Goal: Task Accomplishment & Management: Use online tool/utility

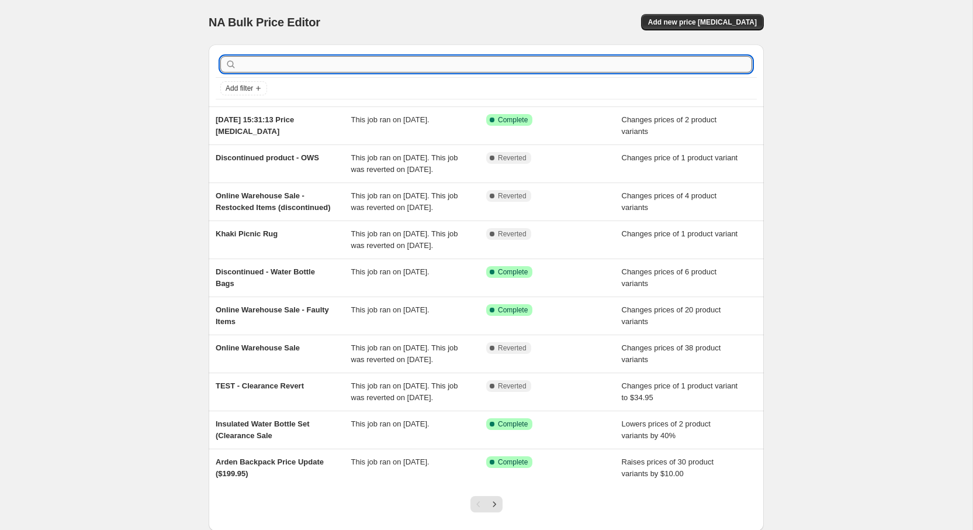
click at [363, 72] on input "text" at bounding box center [495, 64] width 513 height 16
click at [714, 26] on span "Add new price [MEDICAL_DATA]" at bounding box center [702, 22] width 109 height 9
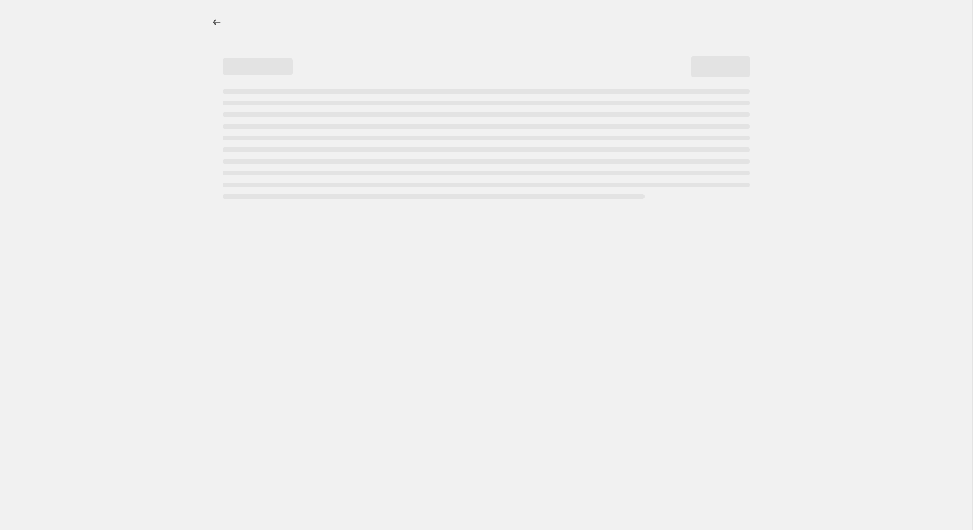
select select "percentage"
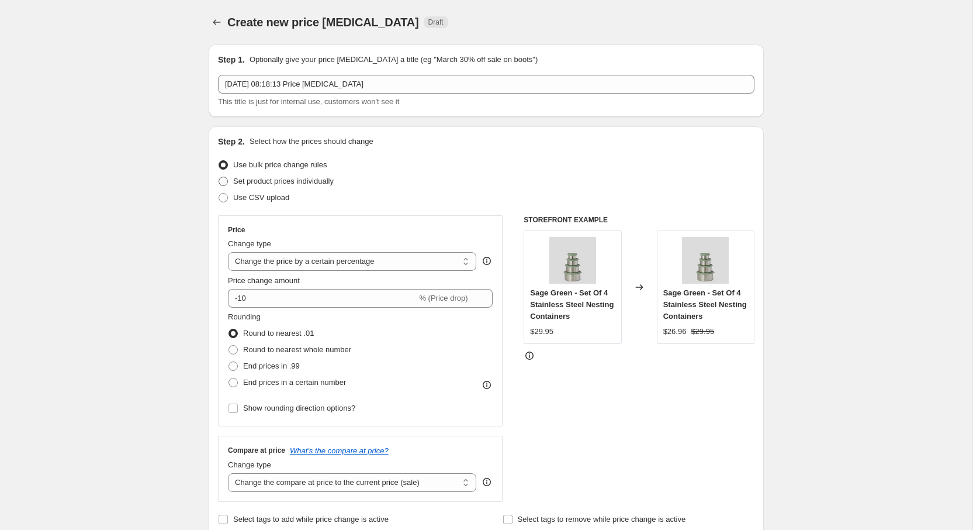
click at [247, 182] on span "Set product prices individually" at bounding box center [283, 181] width 101 height 9
click at [219, 177] on input "Set product prices individually" at bounding box center [219, 177] width 1 height 1
radio input "true"
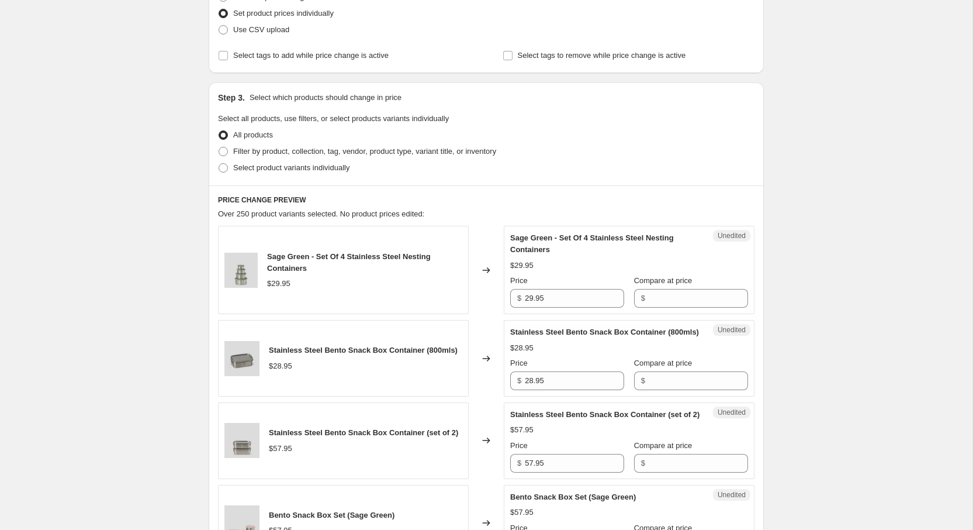
scroll to position [169, 0]
drag, startPoint x: 170, startPoint y: 29, endPoint x: 815, endPoint y: 180, distance: 662.9
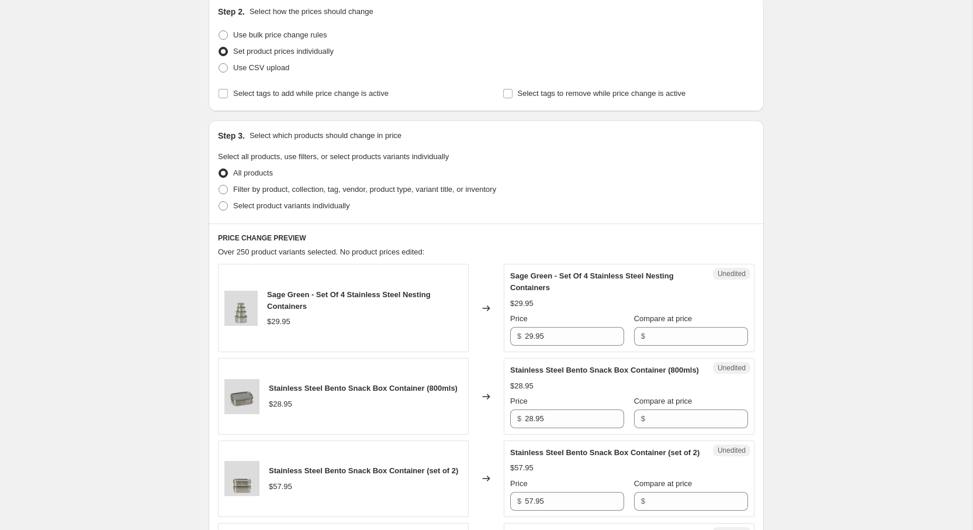
scroll to position [0, 0]
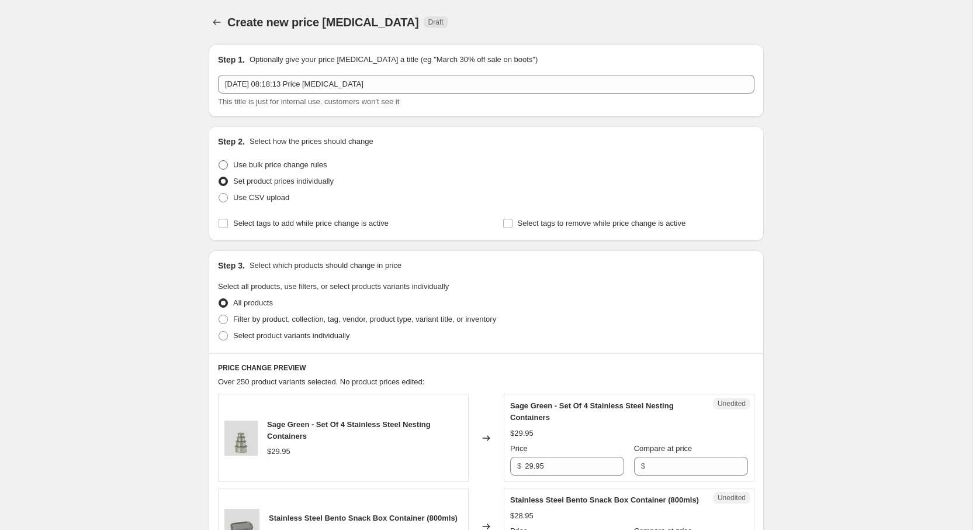
click at [223, 161] on span at bounding box center [223, 164] width 9 height 9
click at [219, 161] on input "Use bulk price change rules" at bounding box center [219, 160] width 1 height 1
radio input "true"
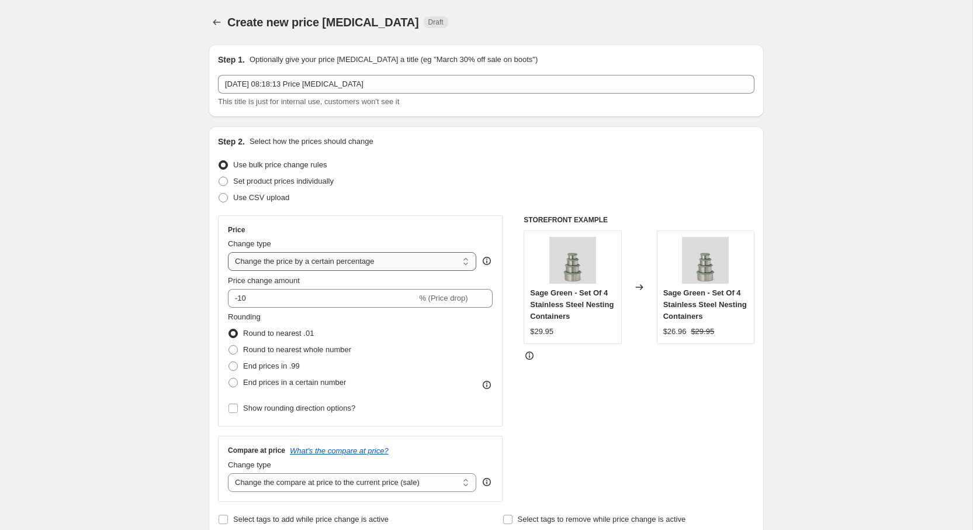
click at [382, 264] on select "Change the price to a certain amount Change the price by a certain amount Chang…" at bounding box center [352, 261] width 248 height 19
click at [344, 261] on select "Change the price to a certain amount Change the price by a certain amount Chang…" at bounding box center [352, 261] width 248 height 19
select select "to"
click at [228, 252] on select "Change the price to a certain amount Change the price by a certain amount Chang…" at bounding box center [352, 261] width 248 height 19
type input "80.00"
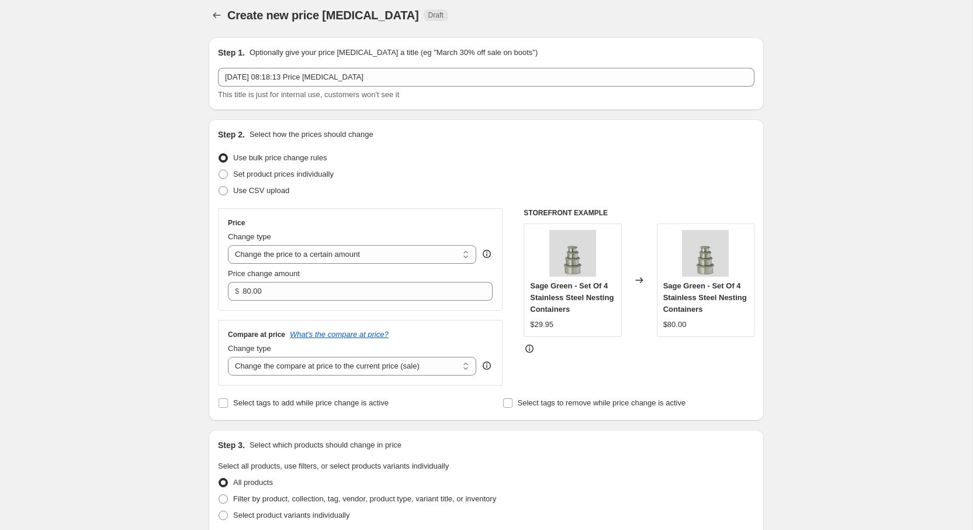
scroll to position [8, 0]
click at [308, 178] on span "Set product prices individually" at bounding box center [283, 173] width 101 height 9
click at [219, 170] on input "Set product prices individually" at bounding box center [219, 169] width 1 height 1
radio input "true"
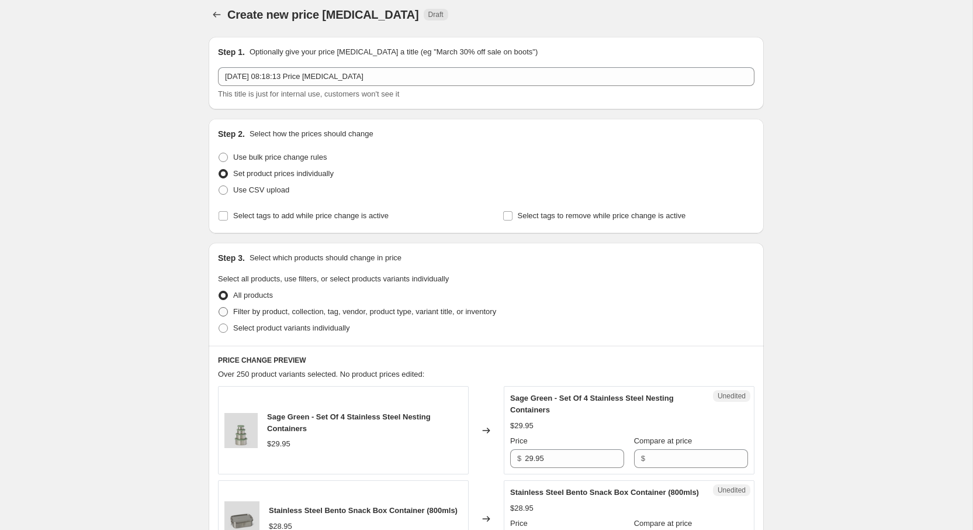
click at [224, 311] on span at bounding box center [223, 311] width 9 height 9
click at [219, 307] on input "Filter by product, collection, tag, vendor, product type, variant title, or inv…" at bounding box center [219, 307] width 1 height 1
radio input "true"
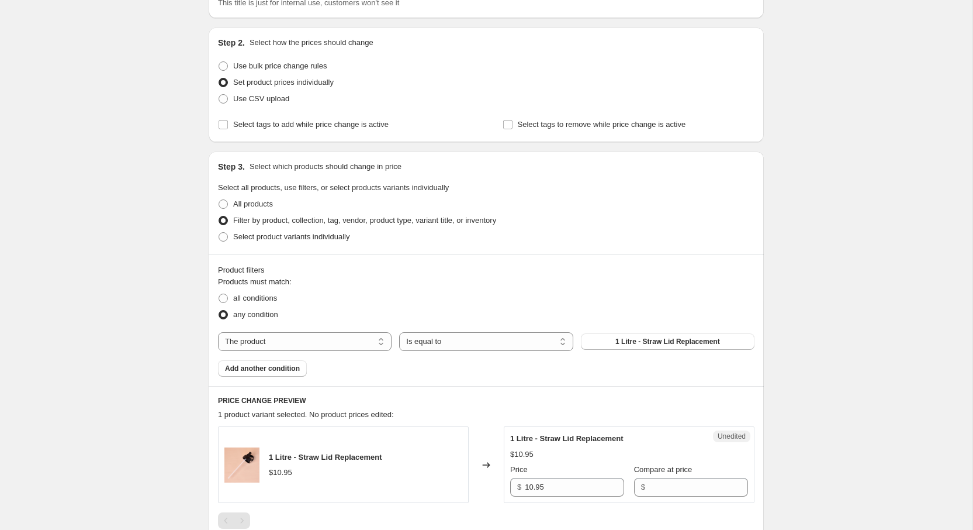
scroll to position [121, 0]
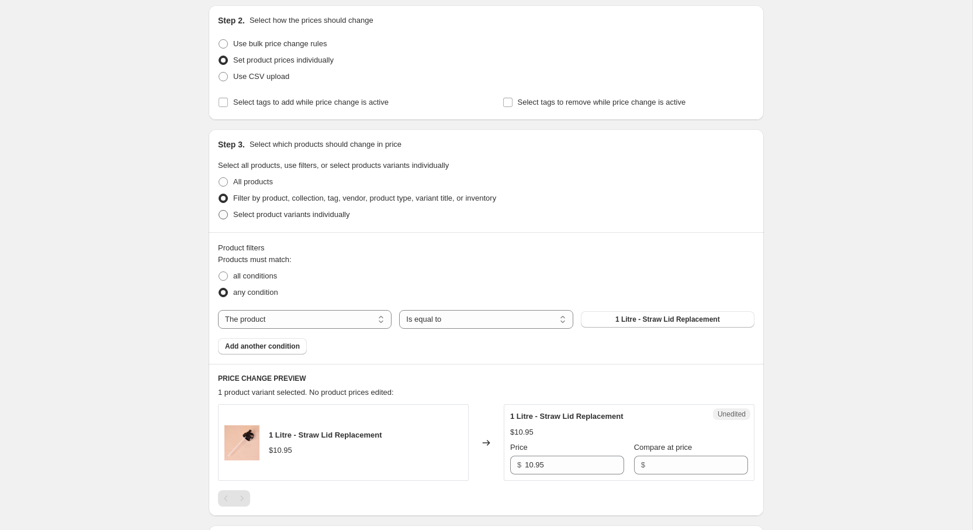
click at [260, 214] on span "Select product variants individually" at bounding box center [291, 214] width 116 height 9
click at [219, 210] on input "Select product variants individually" at bounding box center [219, 210] width 1 height 1
radio input "true"
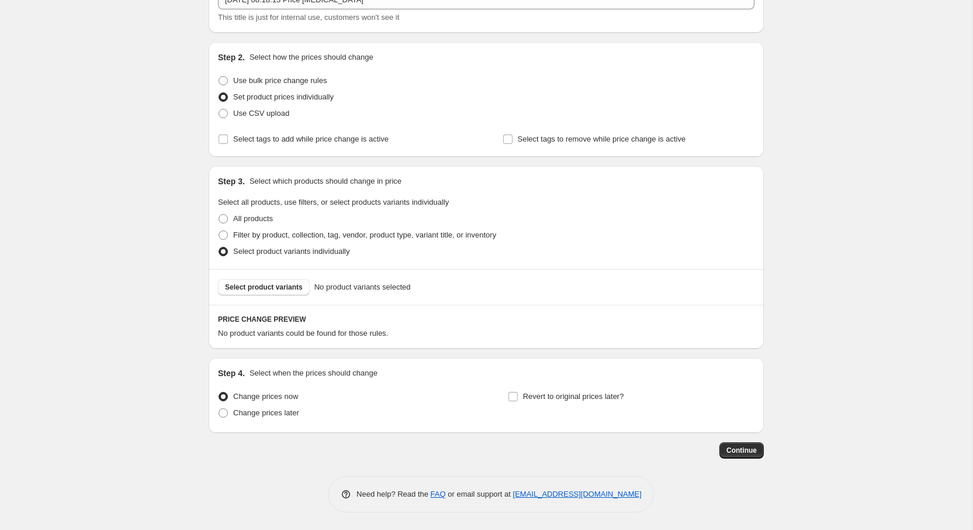
scroll to position [84, 0]
click at [253, 231] on span "Filter by product, collection, tag, vendor, product type, variant title, or inv…" at bounding box center [364, 234] width 263 height 9
click at [219, 231] on input "Filter by product, collection, tag, vendor, product type, variant title, or inv…" at bounding box center [219, 230] width 1 height 1
radio input "true"
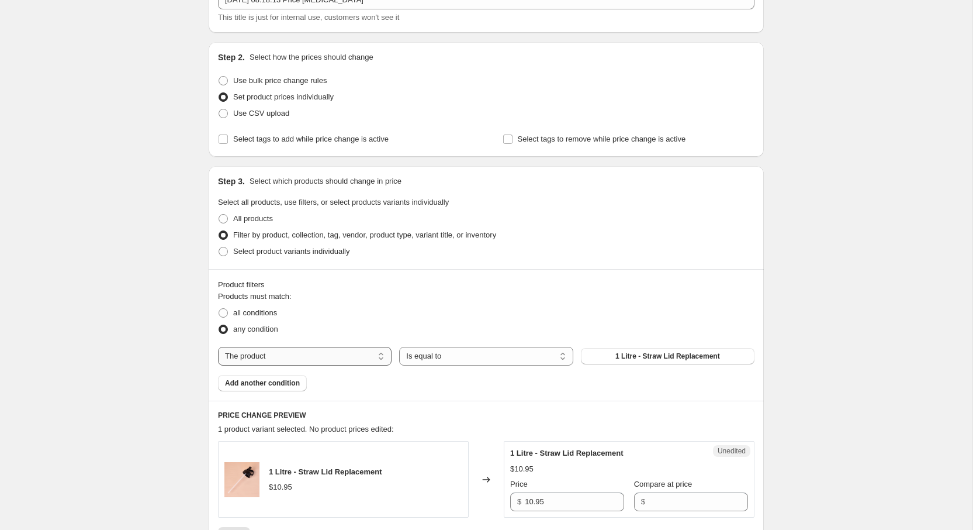
click at [335, 350] on select "The product The product's collection The product's tag The product's vendor The…" at bounding box center [305, 356] width 174 height 19
click at [647, 354] on span "1 Litre - Straw Lid Replacement" at bounding box center [668, 355] width 105 height 9
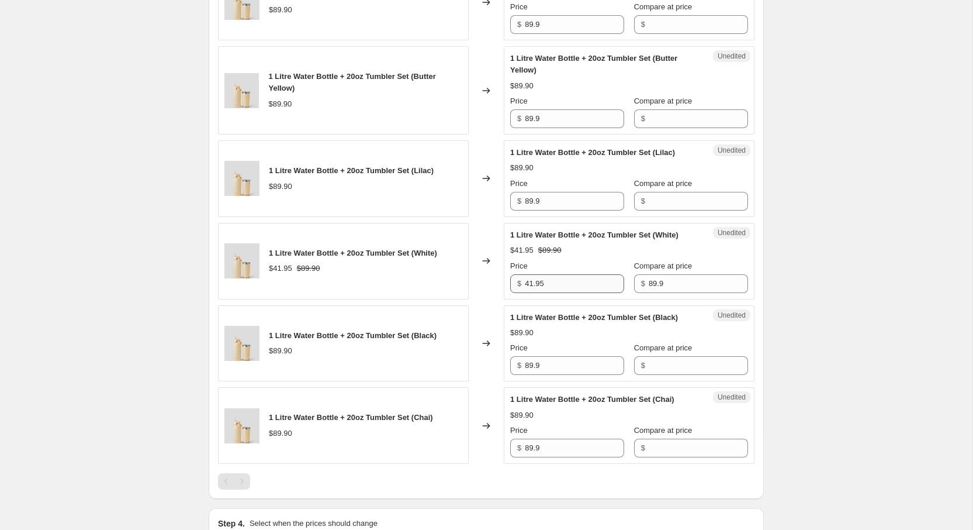
scroll to position [562, 0]
click at [559, 292] on input "41.95" at bounding box center [574, 283] width 99 height 19
type input "89.9"
click at [869, 360] on div "Create new price change job. This page is ready Create new price change job Dra…" at bounding box center [486, 58] width 973 height 1241
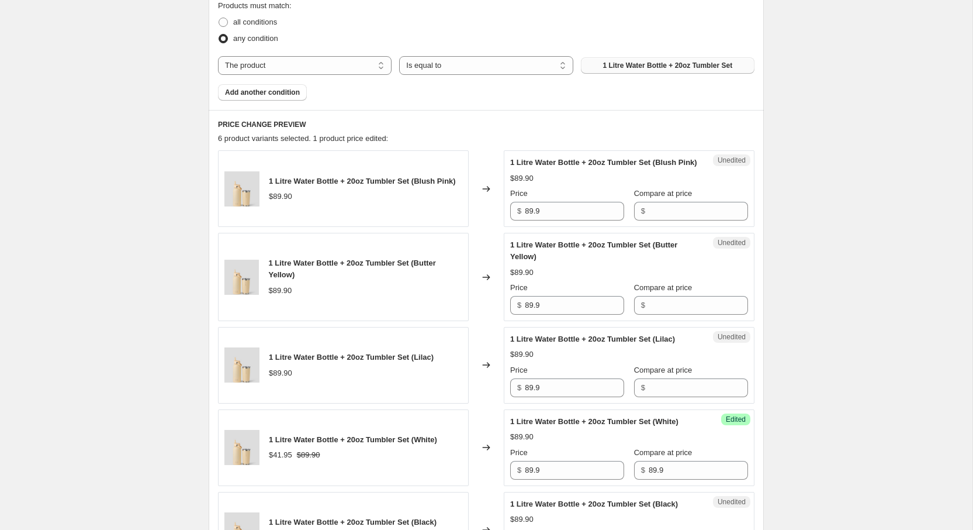
scroll to position [770, 0]
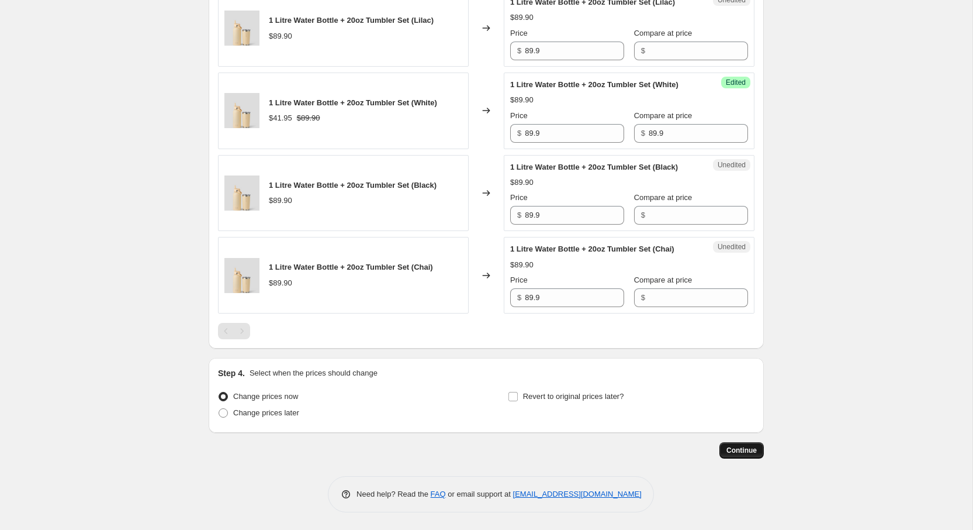
click at [746, 452] on span "Continue" at bounding box center [742, 449] width 30 height 9
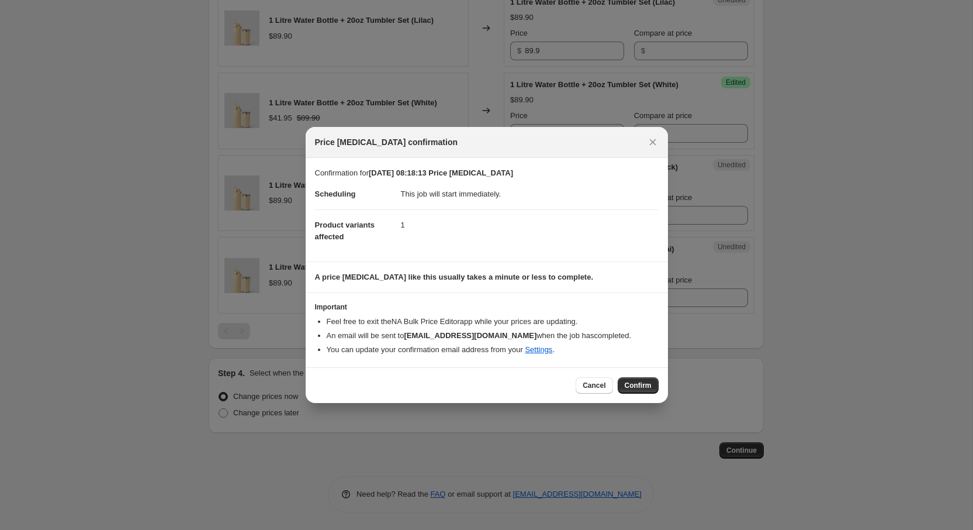
click at [635, 382] on span "Confirm" at bounding box center [638, 385] width 27 height 9
